Goal: Check status: Check status

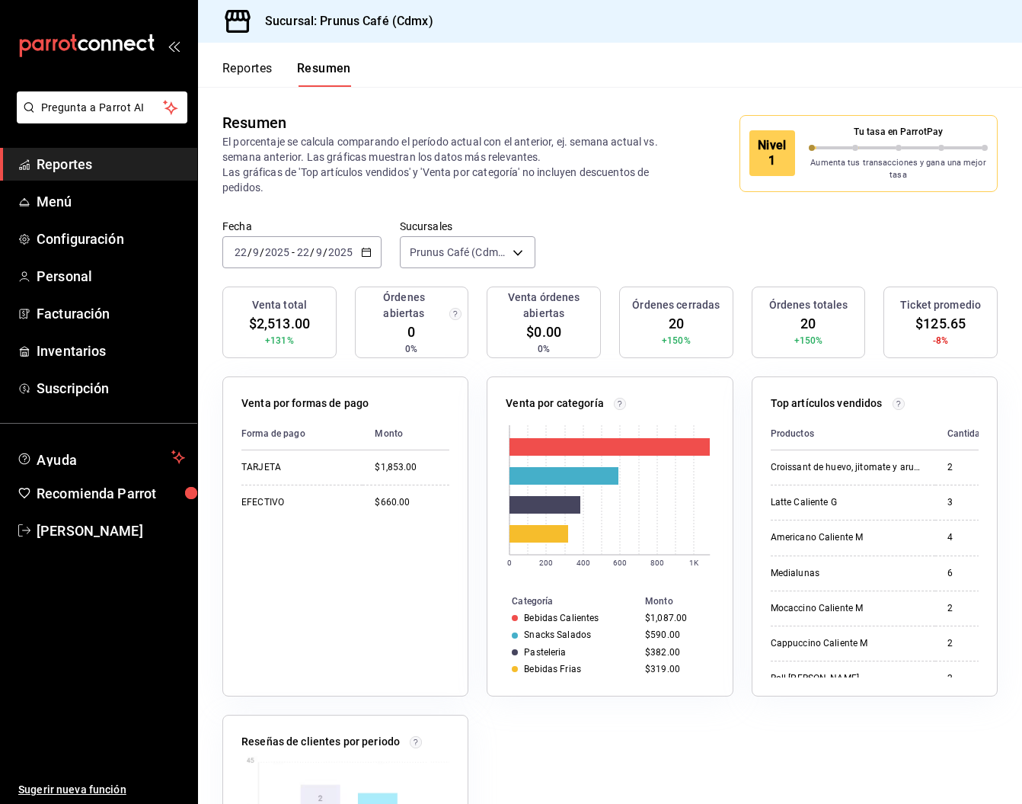
scroll to position [-1, 0]
click at [126, 165] on span "Reportes" at bounding box center [111, 164] width 149 height 21
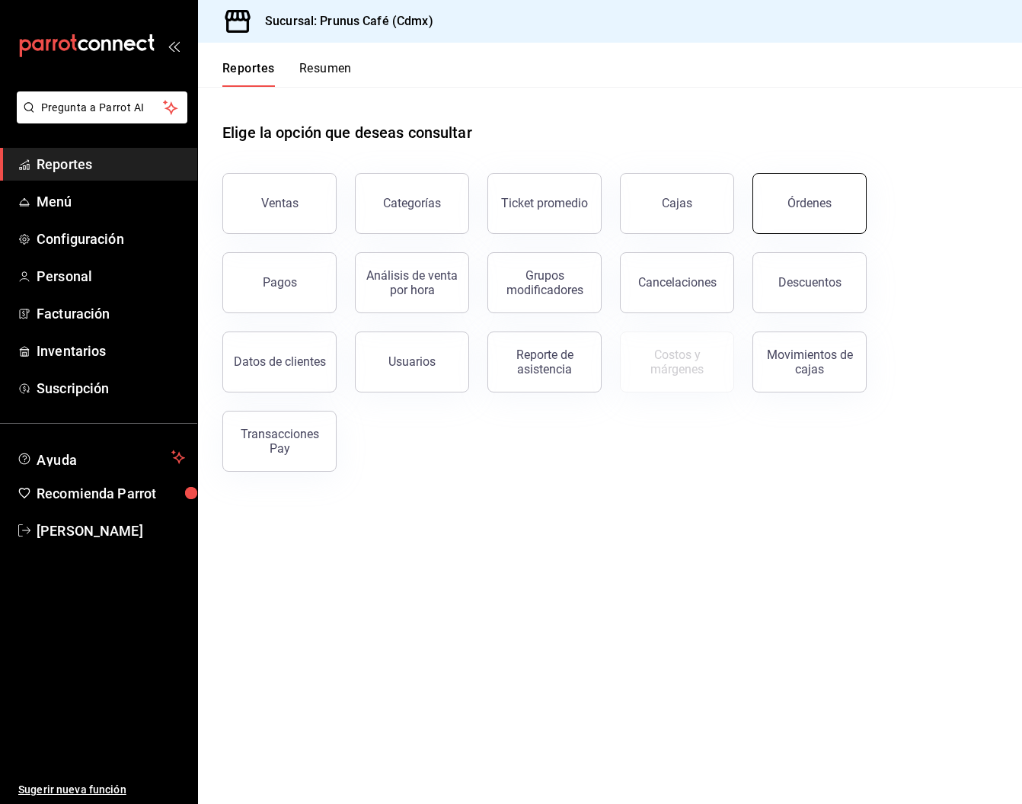
click at [776, 201] on button "Órdenes" at bounding box center [810, 203] width 114 height 61
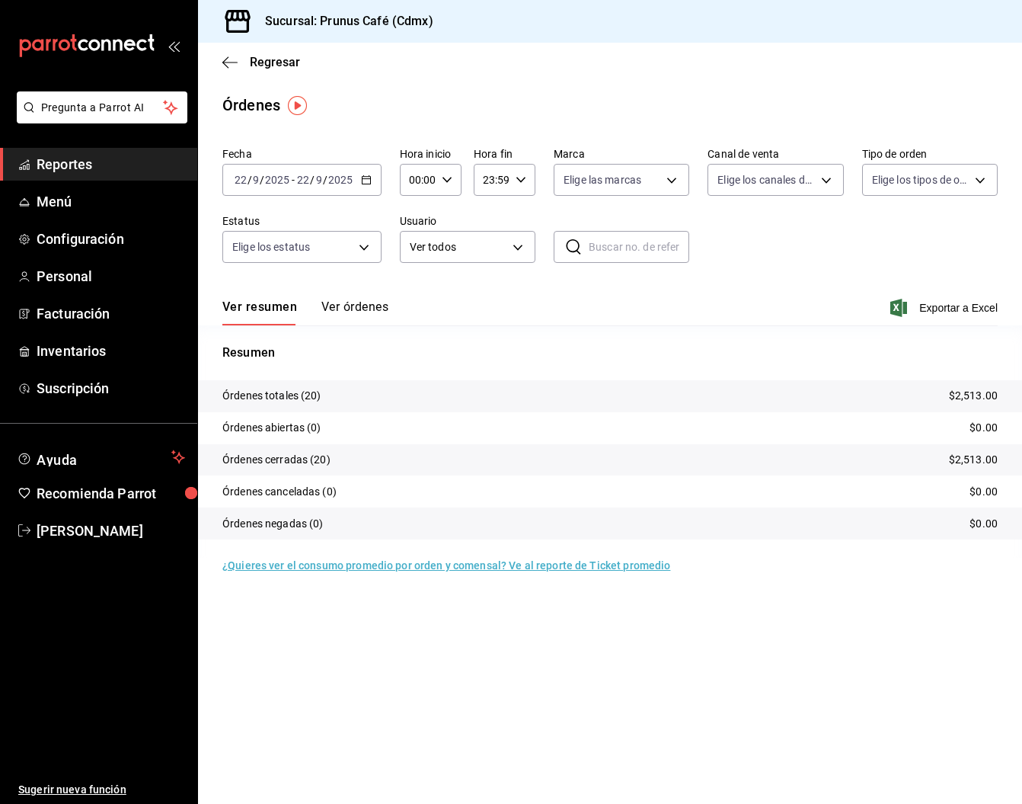
click at [341, 171] on div "2025-09-22 22 / 9 / 2025 - 2025-09-22 22 / 9 / 2025" at bounding box center [301, 180] width 159 height 32
click at [276, 208] on div "Fecha 2025-09-22 22 / 9 / 2025 - 2025-09-22 22 / 9 / 2025 Hoy Ayer Semana actua…" at bounding box center [609, 211] width 775 height 140
click at [278, 226] on div "Elige los estatus" at bounding box center [301, 244] width 159 height 38
click at [301, 192] on div "2025-09-22 22 / 9 / 2025 - 2025-09-22 22 / 9 / 2025" at bounding box center [301, 180] width 159 height 32
click at [304, 181] on input "22" at bounding box center [303, 180] width 14 height 12
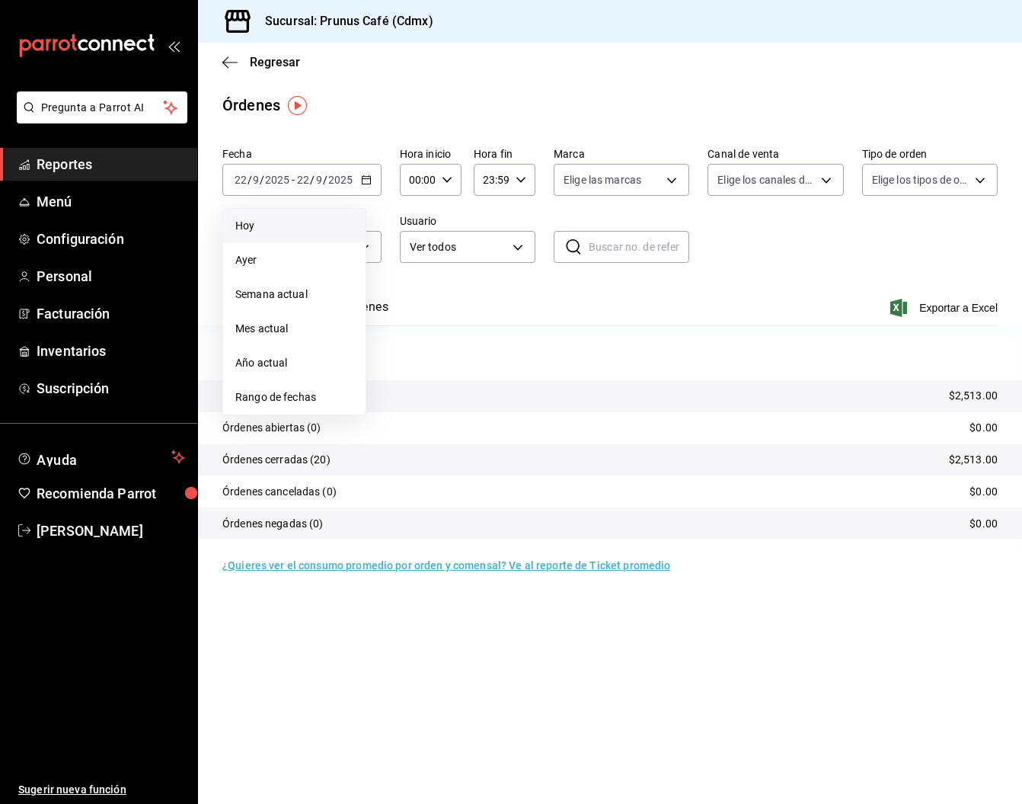
click at [297, 223] on span "Hoy" at bounding box center [294, 226] width 118 height 16
click at [223, 53] on div "Regresar" at bounding box center [610, 62] width 824 height 39
click at [225, 63] on icon "button" at bounding box center [229, 63] width 15 height 14
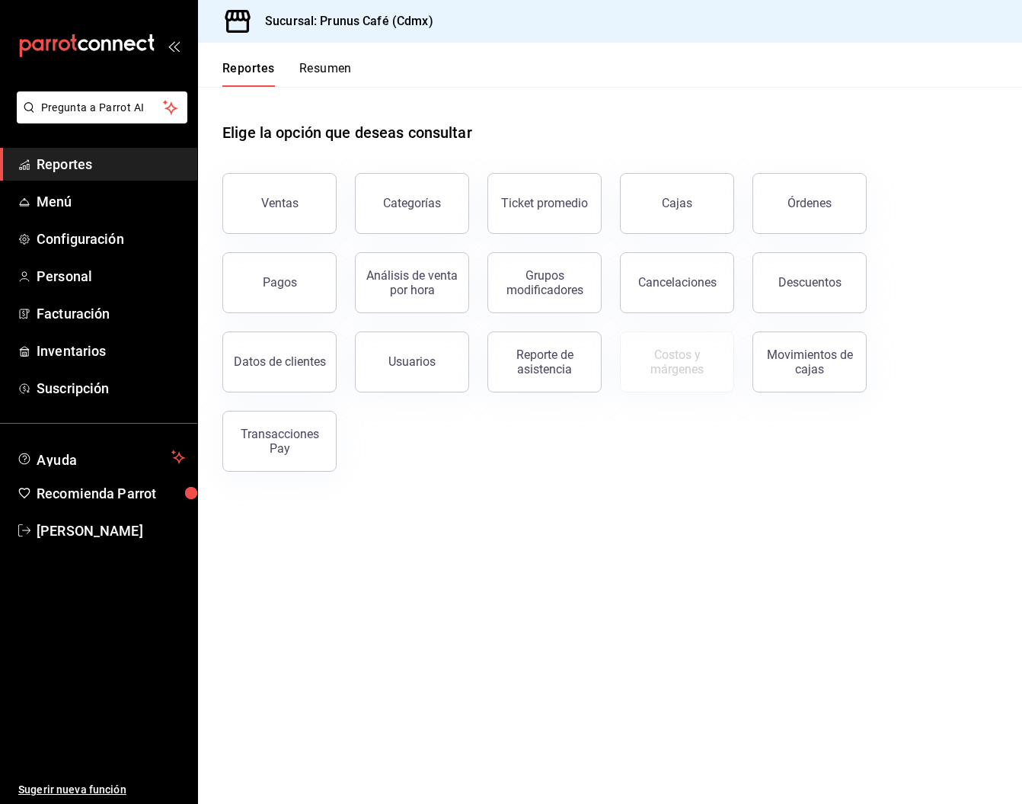
click at [224, 63] on button "Reportes" at bounding box center [248, 74] width 53 height 26
click at [58, 158] on span "Reportes" at bounding box center [111, 164] width 149 height 21
click at [83, 203] on span "Menú" at bounding box center [111, 201] width 149 height 21
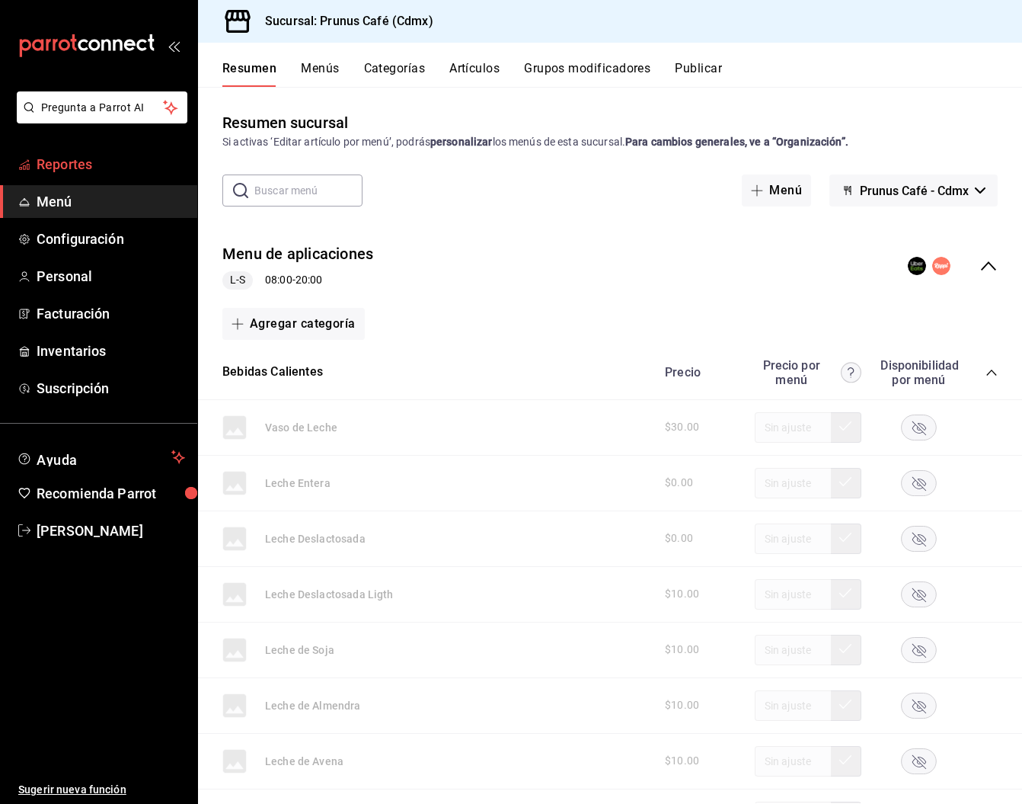
click at [88, 172] on span "Reportes" at bounding box center [111, 164] width 149 height 21
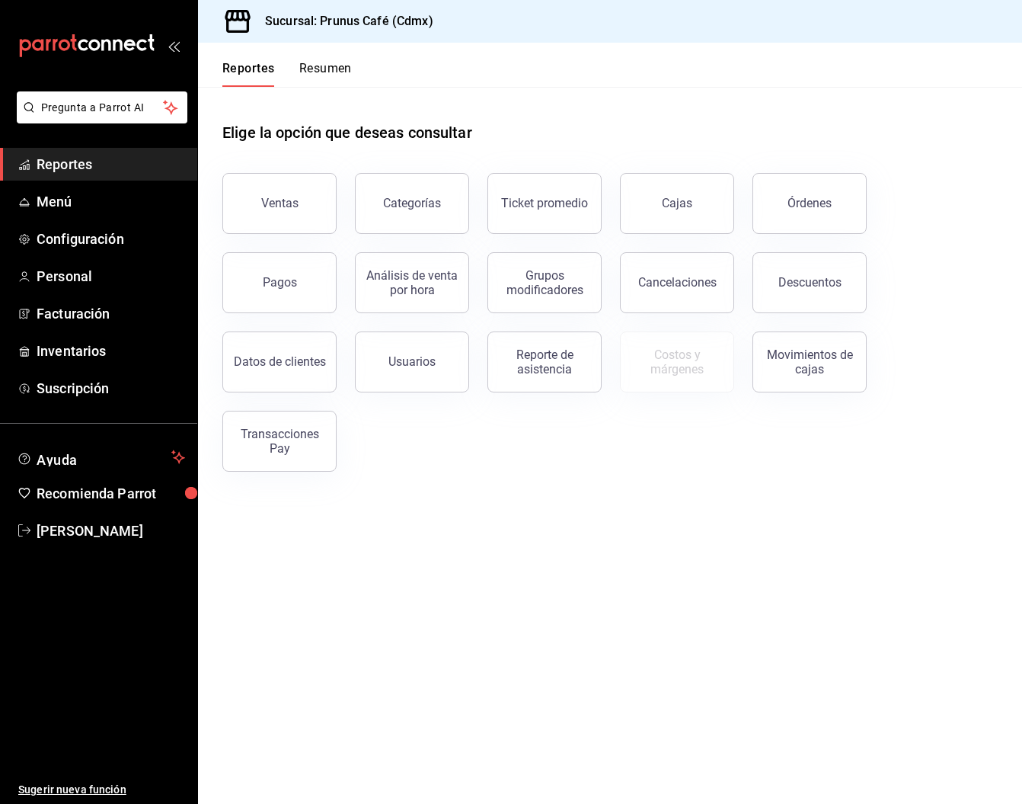
click at [62, 165] on span "Reportes" at bounding box center [111, 164] width 149 height 21
click at [760, 207] on button "Órdenes" at bounding box center [810, 203] width 114 height 61
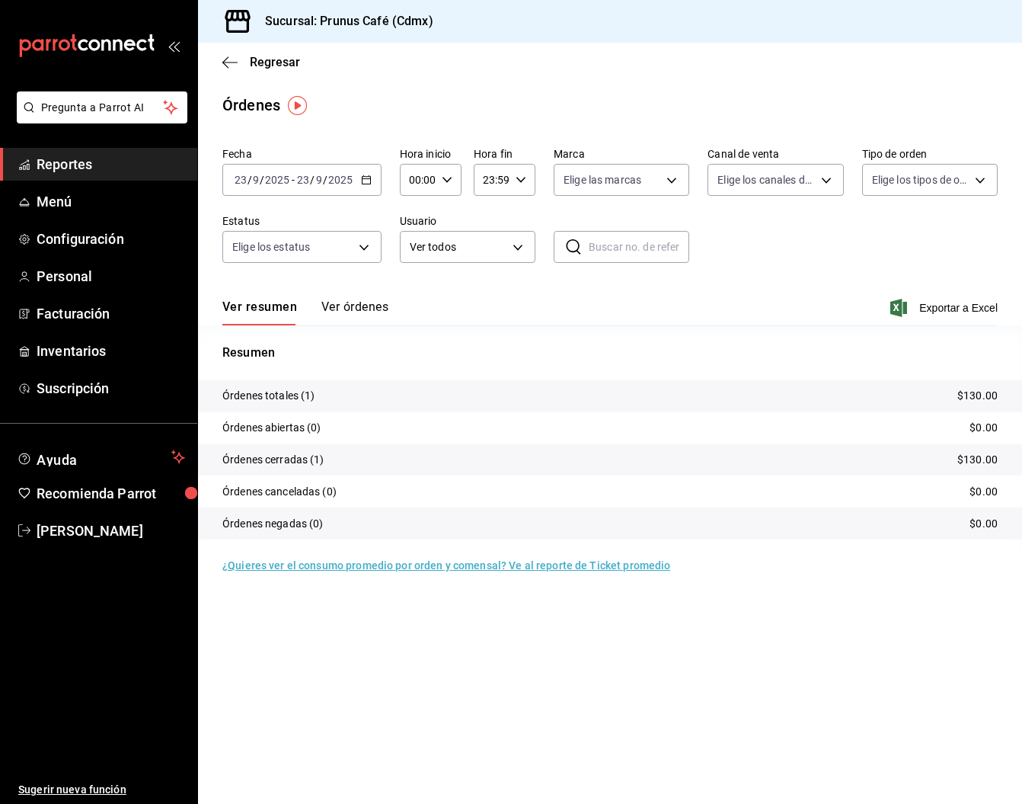
click at [350, 305] on button "Ver órdenes" at bounding box center [354, 312] width 67 height 26
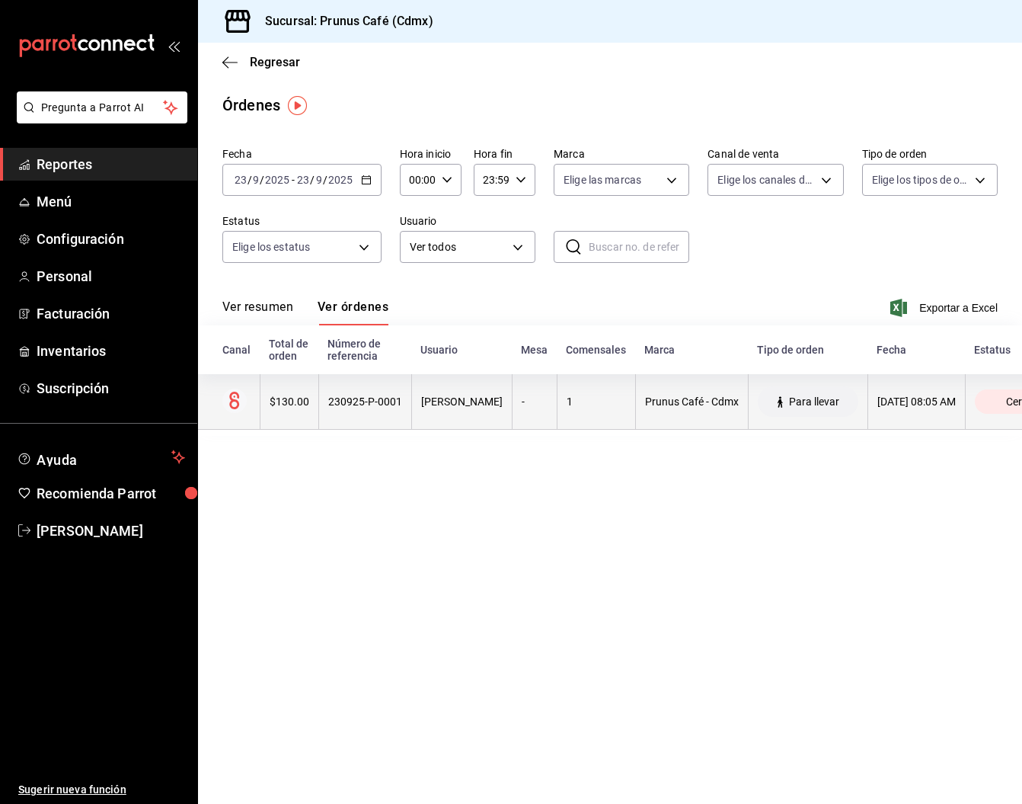
click at [350, 410] on th "230925-P-0001" at bounding box center [364, 402] width 93 height 56
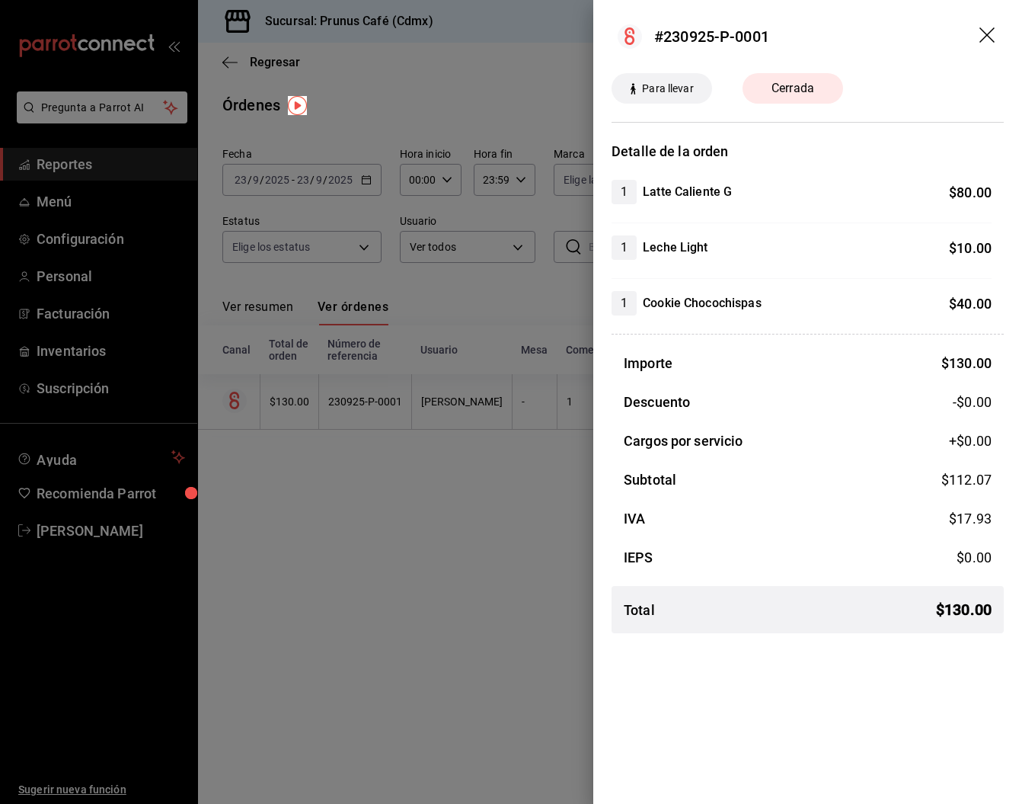
click at [424, 512] on div at bounding box center [511, 402] width 1022 height 804
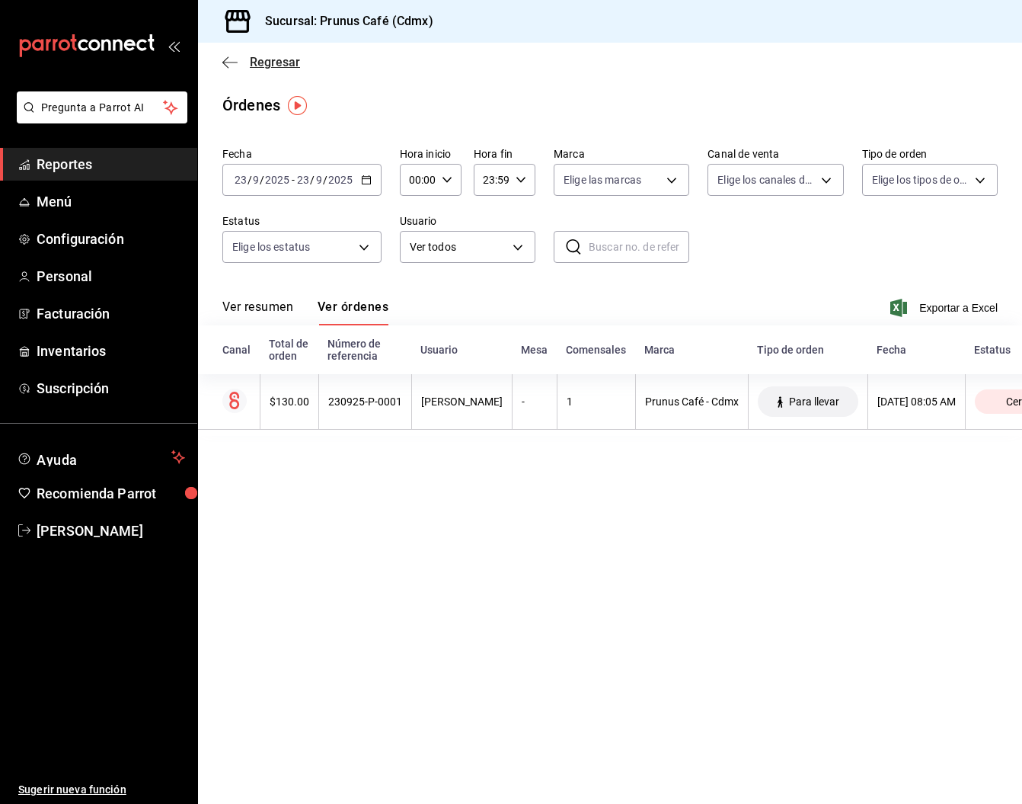
click at [231, 66] on icon "button" at bounding box center [229, 63] width 15 height 14
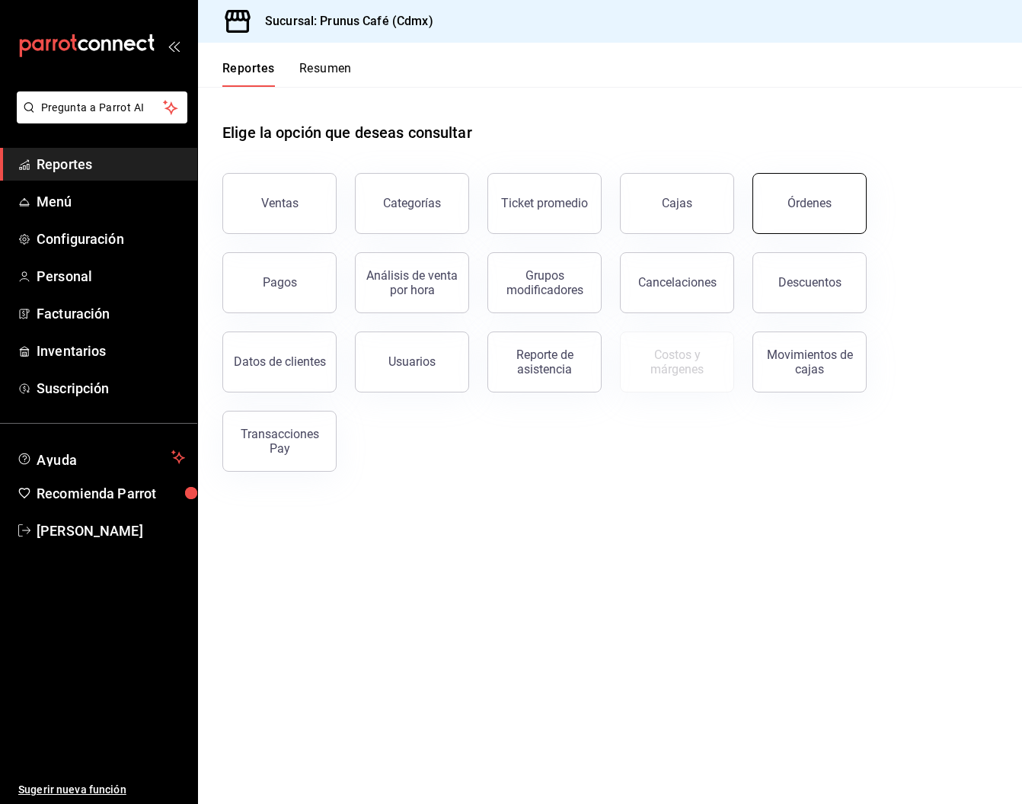
click at [802, 193] on button "Órdenes" at bounding box center [810, 203] width 114 height 61
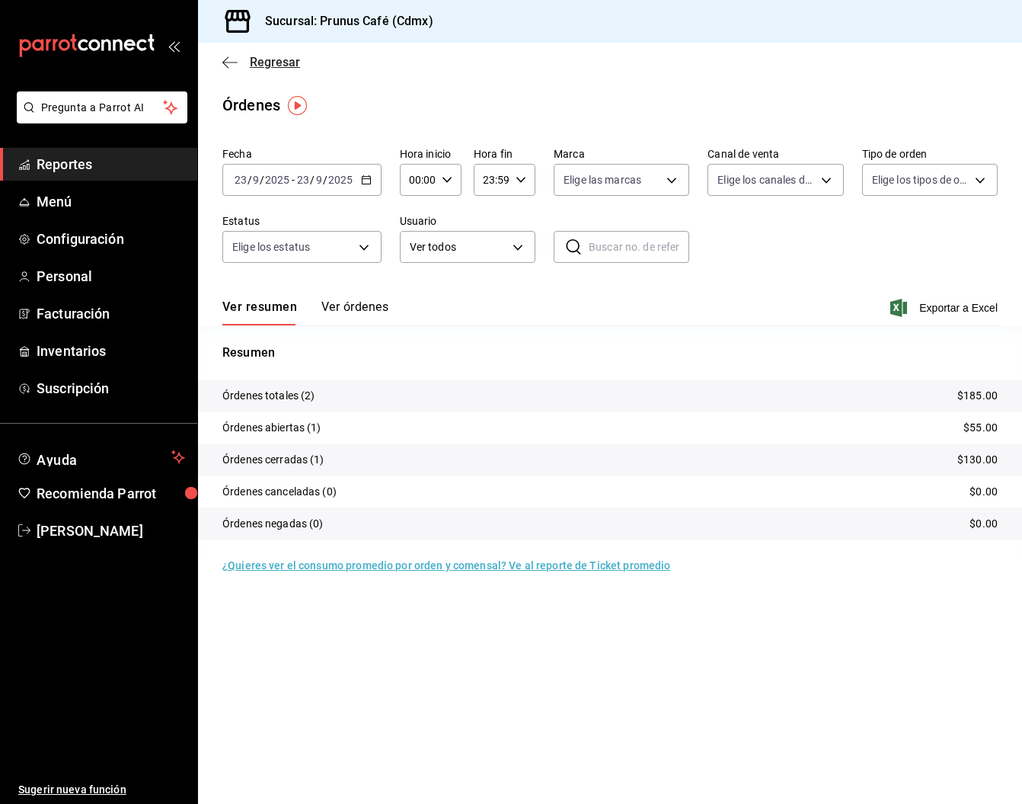
click at [227, 59] on icon "button" at bounding box center [229, 63] width 15 height 14
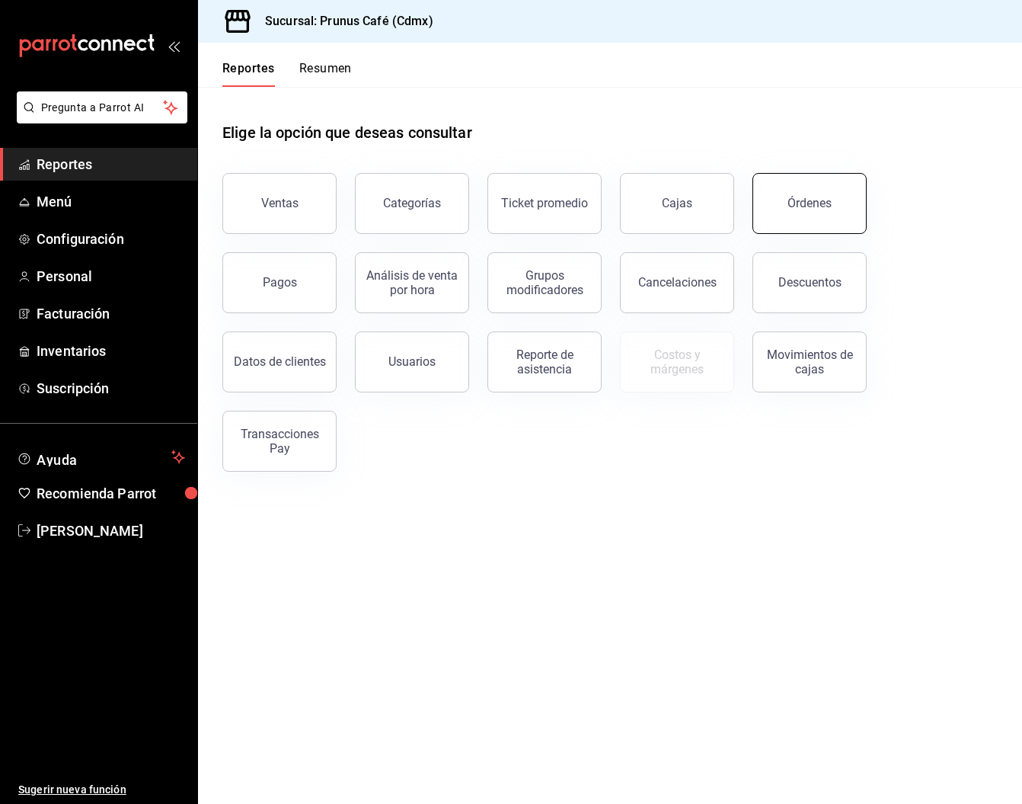
click at [800, 187] on button "Órdenes" at bounding box center [810, 203] width 114 height 61
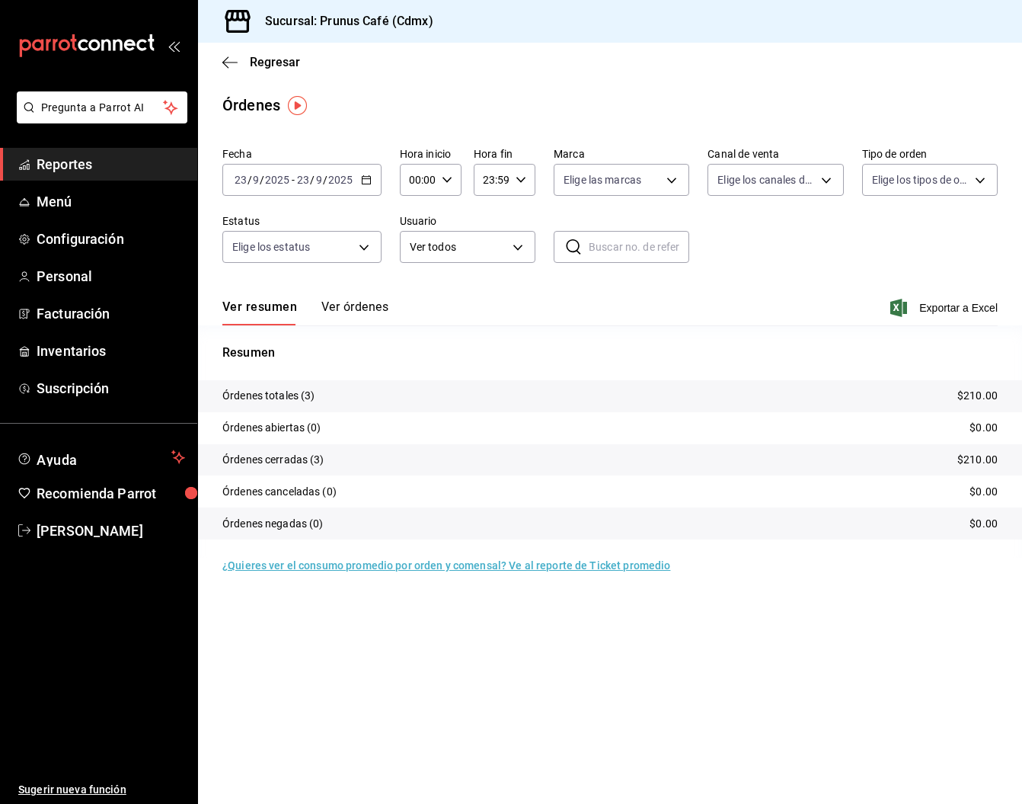
click at [382, 301] on button "Ver órdenes" at bounding box center [354, 312] width 67 height 26
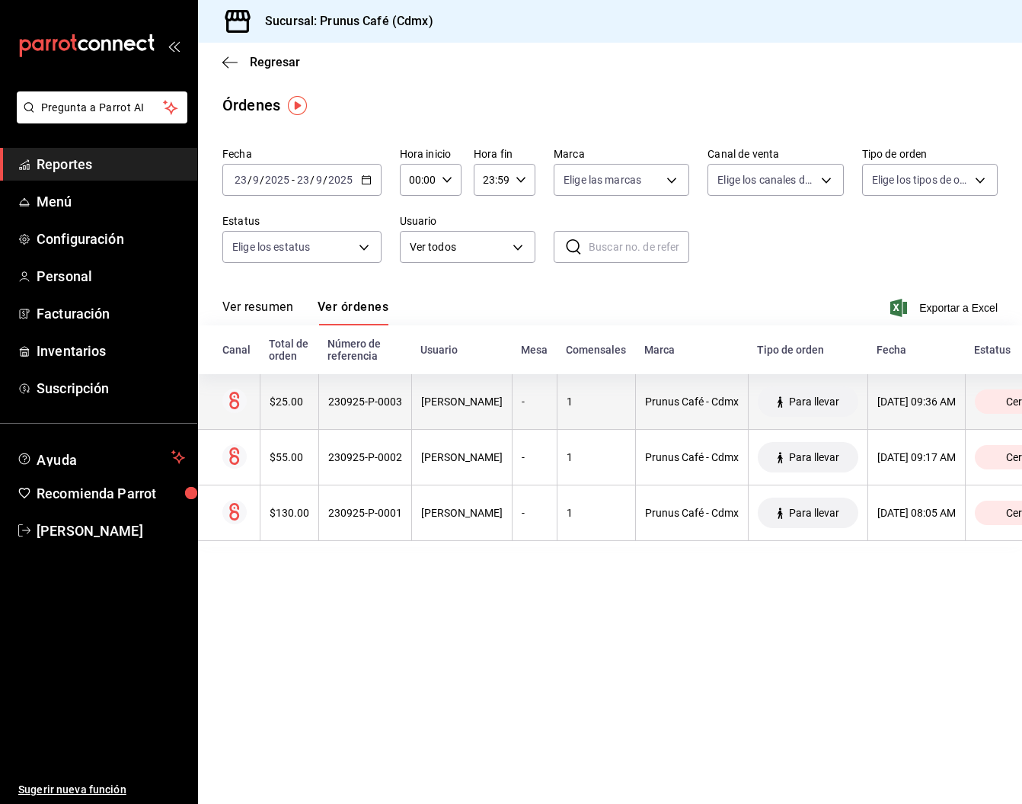
click at [300, 412] on th "$25.00" at bounding box center [289, 402] width 59 height 56
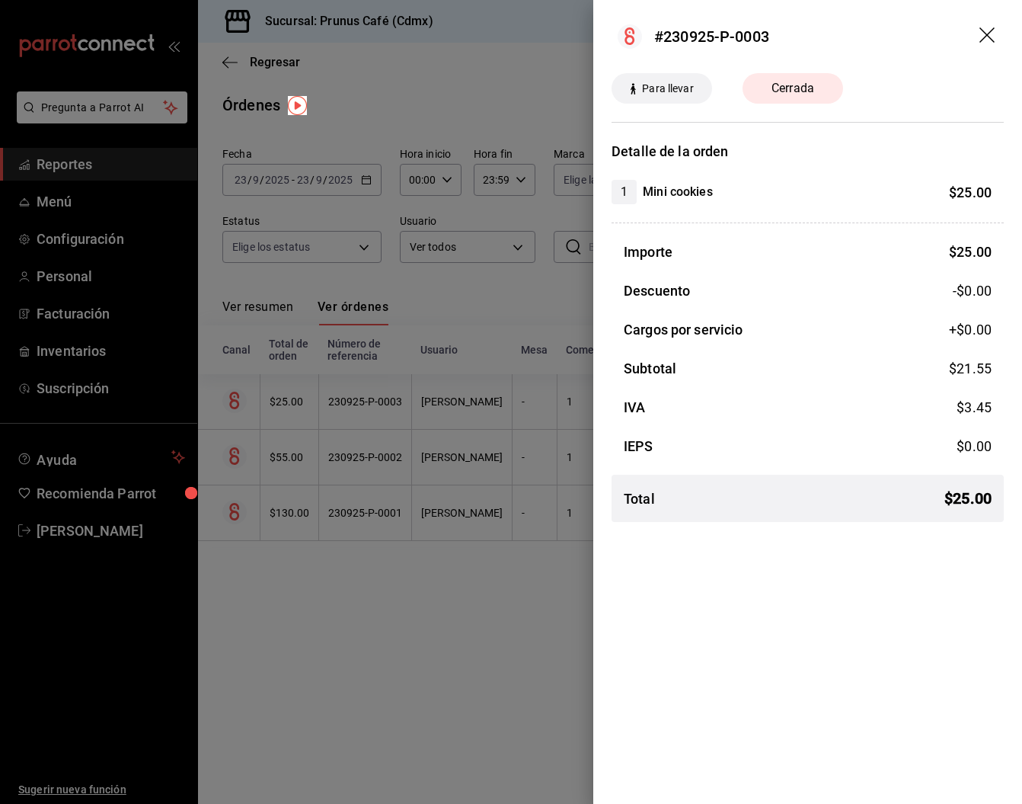
click at [983, 36] on icon "drag" at bounding box center [988, 36] width 18 height 18
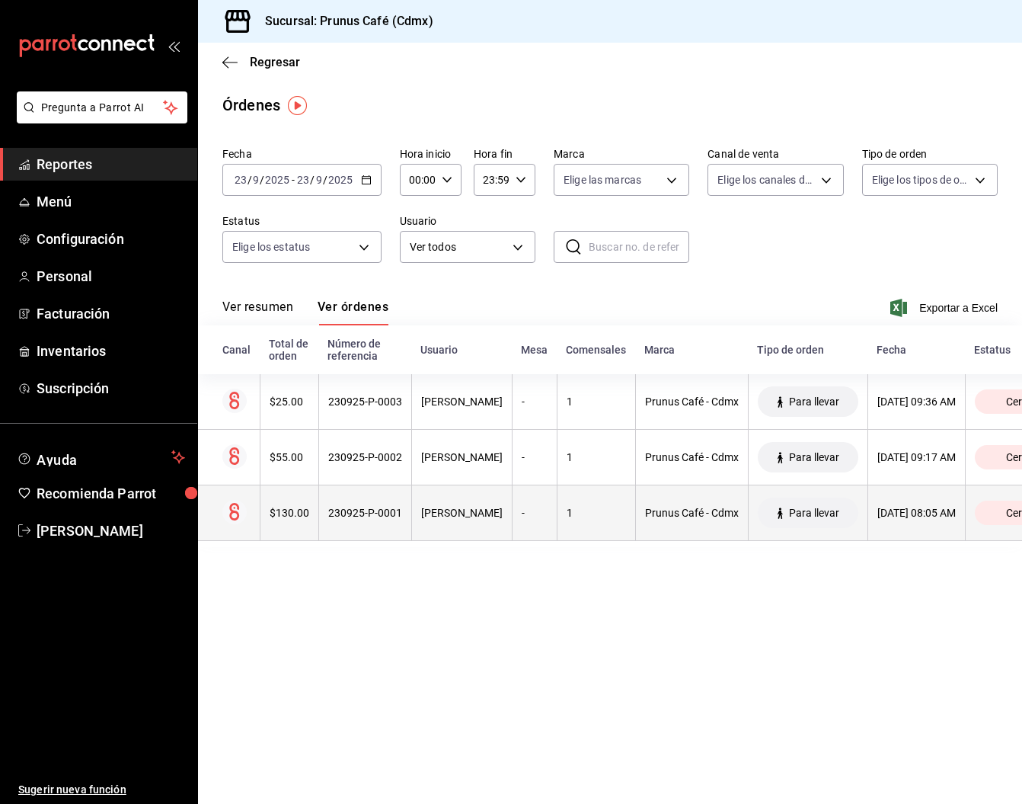
click at [287, 522] on th "$130.00" at bounding box center [289, 513] width 59 height 56
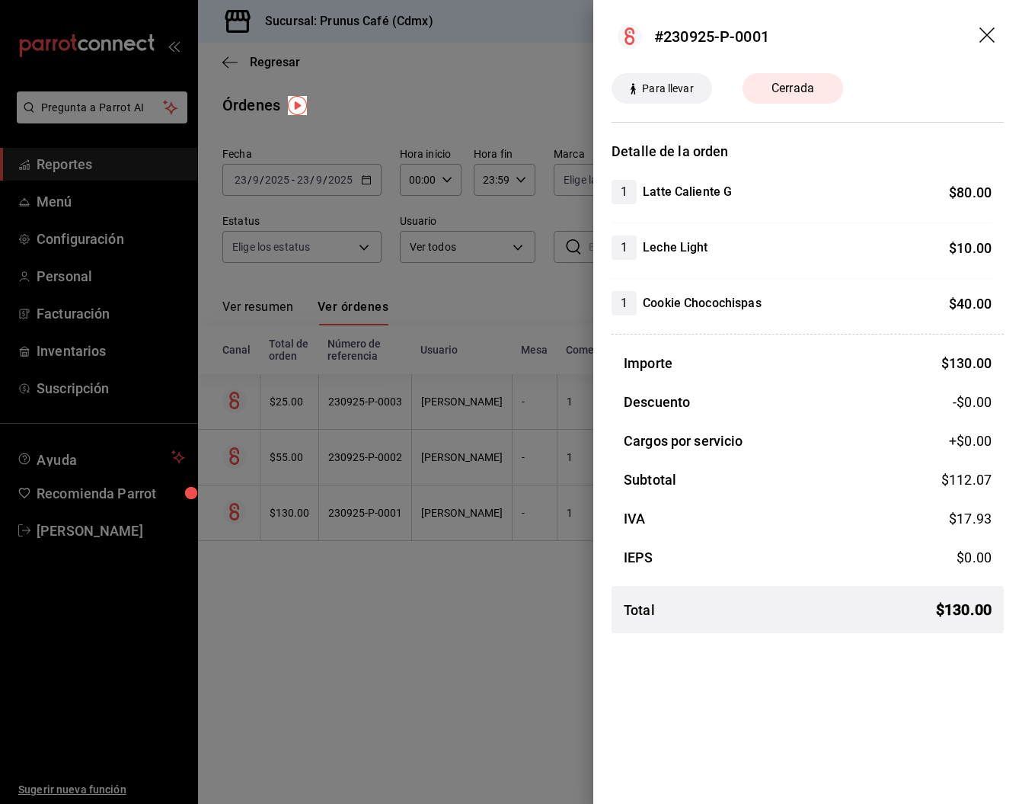
click at [989, 34] on icon "drag" at bounding box center [986, 34] width 15 height 15
